Goal: Information Seeking & Learning: Learn about a topic

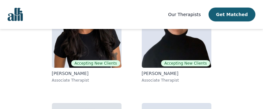
scroll to position [94, 0]
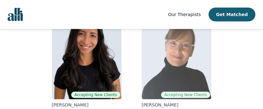
click at [193, 68] on img at bounding box center [177, 54] width 70 height 91
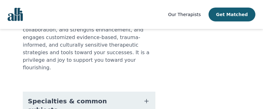
scroll to position [190, 0]
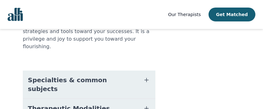
click at [147, 77] on icon "button" at bounding box center [147, 81] width 8 height 8
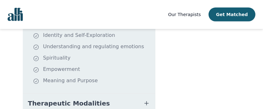
scroll to position [327, 0]
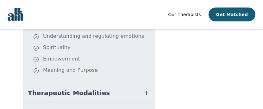
click at [143, 90] on icon "button" at bounding box center [147, 94] width 8 height 8
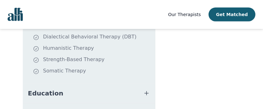
scroll to position [432, 0]
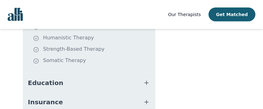
click at [145, 81] on icon "button" at bounding box center [147, 83] width 4 height 4
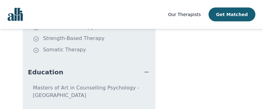
scroll to position [453, 0]
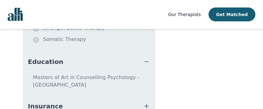
click at [147, 103] on icon "button" at bounding box center [147, 107] width 8 height 8
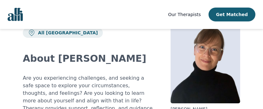
scroll to position [0, 0]
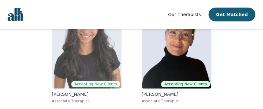
scroll to position [136, 0]
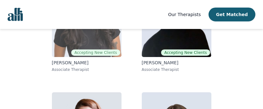
click at [86, 34] on img at bounding box center [87, 11] width 70 height 91
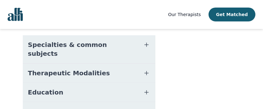
scroll to position [179, 0]
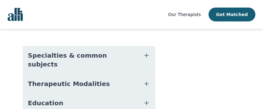
click at [146, 52] on icon "button" at bounding box center [147, 56] width 8 height 8
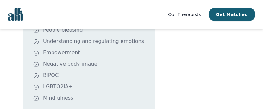
scroll to position [274, 0]
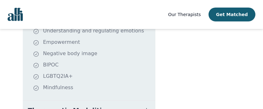
click at [147, 107] on icon "button" at bounding box center [147, 111] width 8 height 8
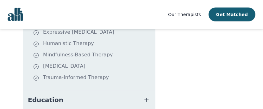
scroll to position [390, 0]
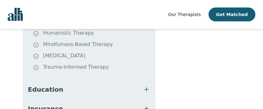
click at [147, 86] on icon "button" at bounding box center [147, 90] width 8 height 8
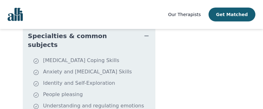
scroll to position [156, 0]
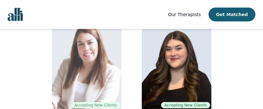
scroll to position [221, 0]
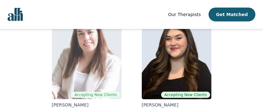
click at [85, 64] on img at bounding box center [87, 54] width 70 height 91
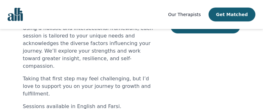
scroll to position [179, 0]
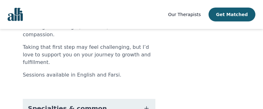
click at [145, 107] on icon "button" at bounding box center [147, 109] width 4 height 4
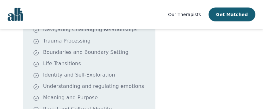
scroll to position [316, 0]
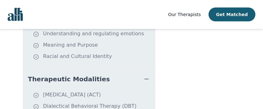
scroll to position [369, 0]
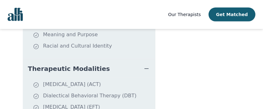
drag, startPoint x: 46, startPoint y: 80, endPoint x: 112, endPoint y: 94, distance: 67.4
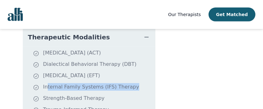
scroll to position [432, 0]
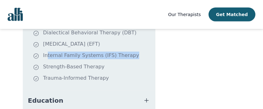
click at [143, 97] on icon "button" at bounding box center [147, 101] width 8 height 8
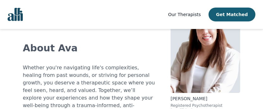
scroll to position [32, 0]
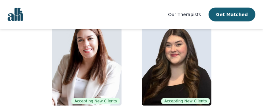
scroll to position [221, 0]
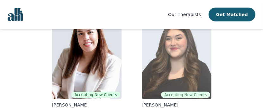
click at [179, 57] on img at bounding box center [177, 54] width 70 height 91
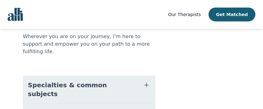
scroll to position [200, 0]
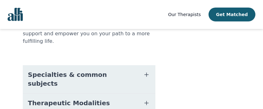
click at [147, 71] on span "button" at bounding box center [147, 75] width 8 height 9
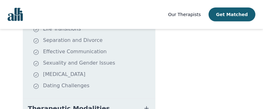
scroll to position [327, 0]
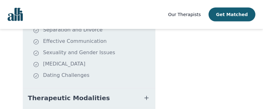
click at [148, 95] on icon "button" at bounding box center [147, 99] width 8 height 8
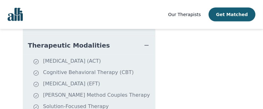
scroll to position [411, 0]
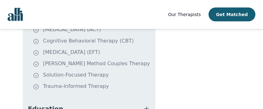
click at [146, 105] on icon "button" at bounding box center [147, 109] width 8 height 8
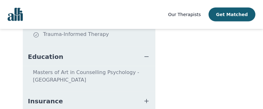
scroll to position [453, 0]
